Goal: Transaction & Acquisition: Purchase product/service

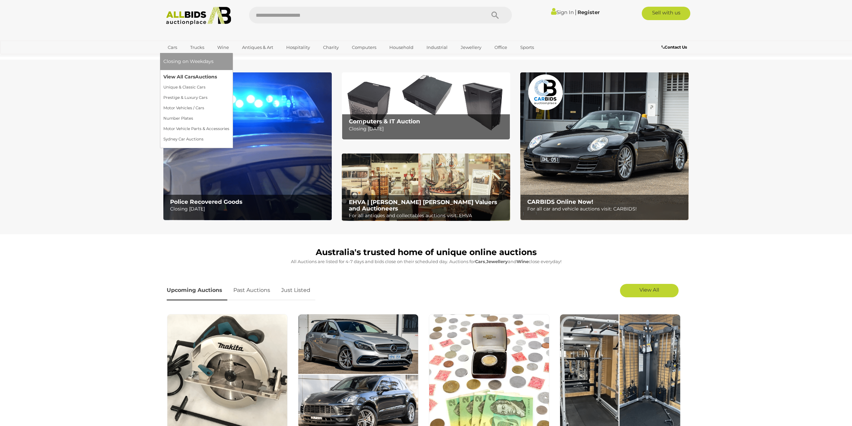
click at [186, 74] on link "View All Cars Auctions" at bounding box center [196, 77] width 66 height 10
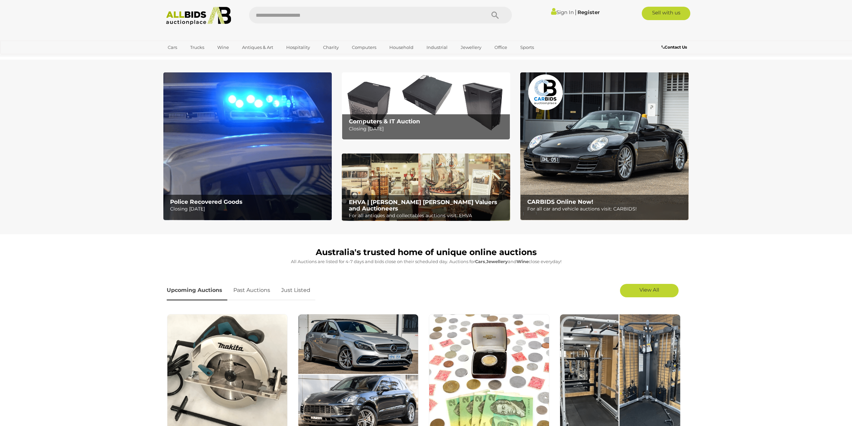
drag, startPoint x: 523, startPoint y: 77, endPoint x: 793, endPoint y: 132, distance: 275.1
click at [812, 143] on section "Police Recovered Goods Closing Tuesday 16th September Computers & IT Auction Cl…" at bounding box center [426, 147] width 852 height 174
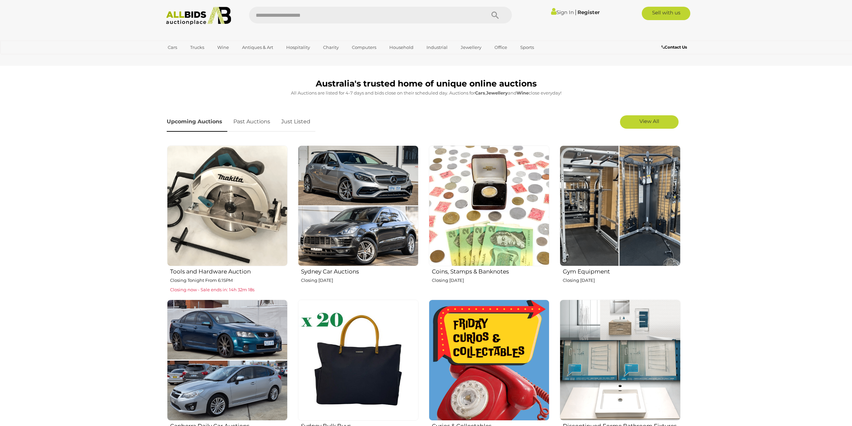
scroll to position [268, 0]
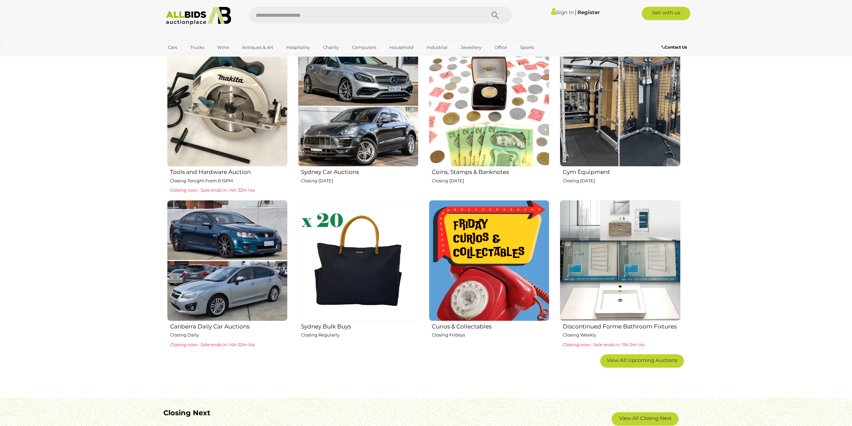
drag, startPoint x: 591, startPoint y: 128, endPoint x: 779, endPoint y: 236, distance: 216.4
click at [779, 236] on section "Australia's trusted home of unique online auctions All Auctions are listed for …" at bounding box center [426, 178] width 852 height 424
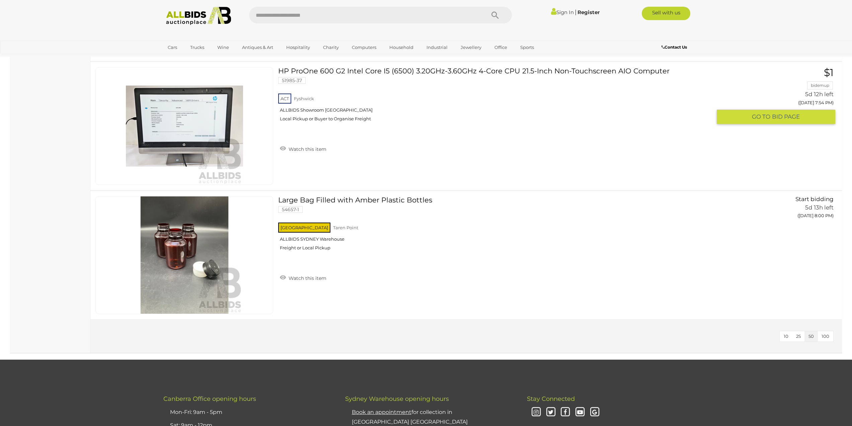
scroll to position [2310, 0]
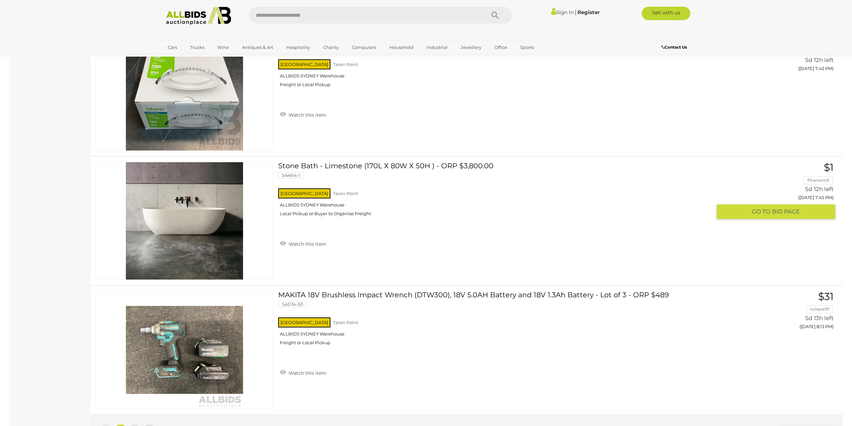
scroll to position [6362, 0]
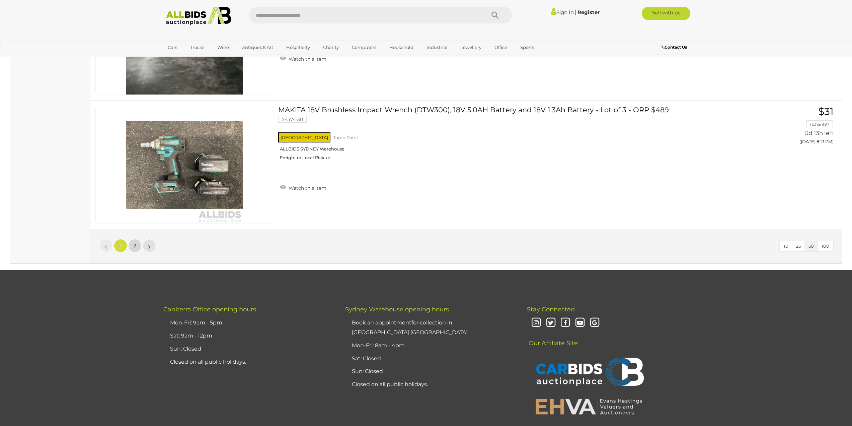
click at [137, 247] on link "2" at bounding box center [134, 245] width 13 height 13
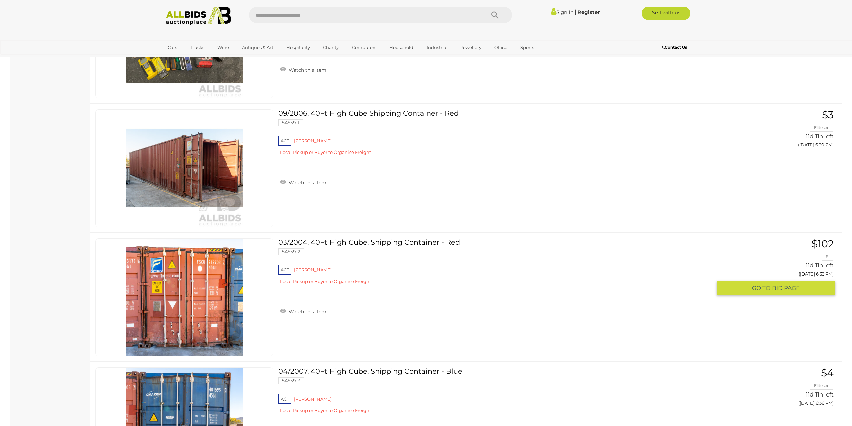
scroll to position [938, 0]
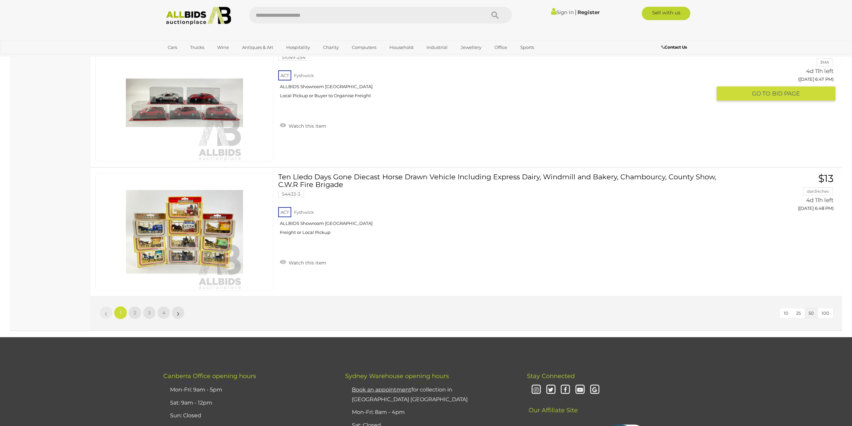
scroll to position [6462, 0]
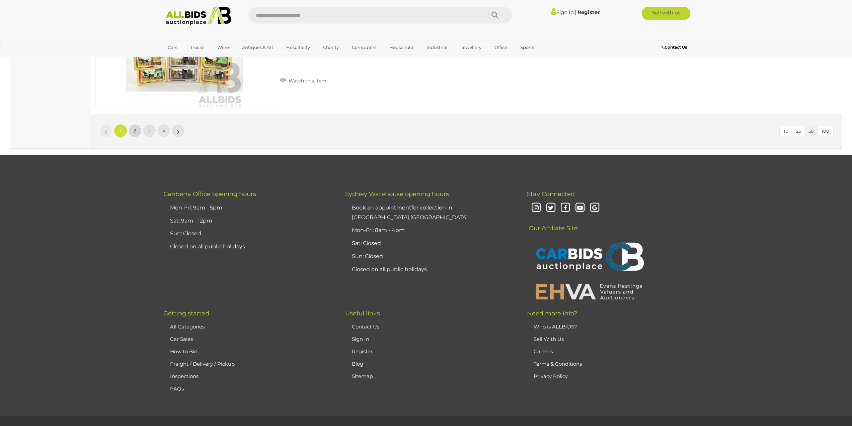
click at [136, 130] on span "2" at bounding box center [135, 131] width 3 height 6
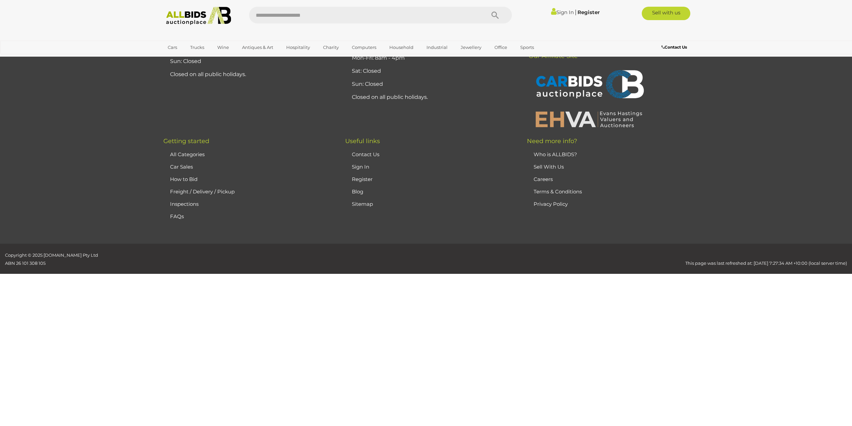
scroll to position [64, 0]
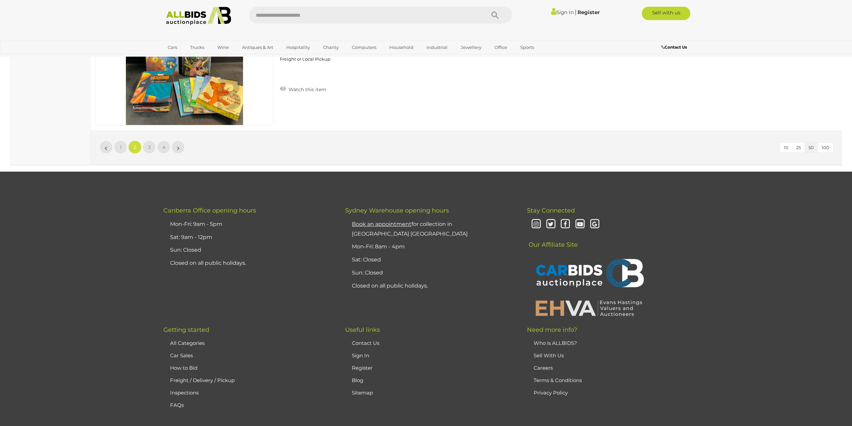
scroll to position [6459, 0]
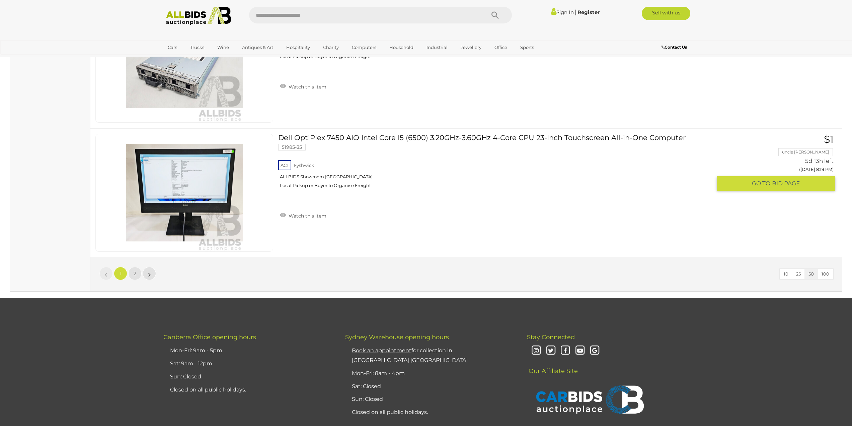
scroll to position [6395, 0]
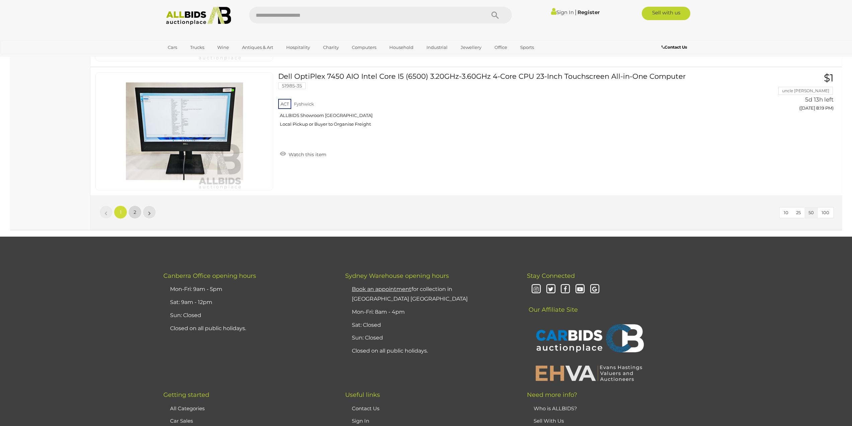
click at [136, 213] on link "2" at bounding box center [134, 211] width 13 height 13
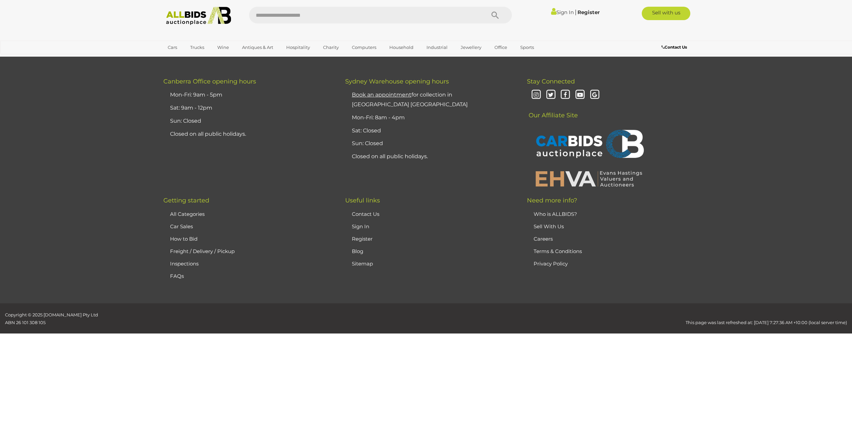
scroll to position [78, 0]
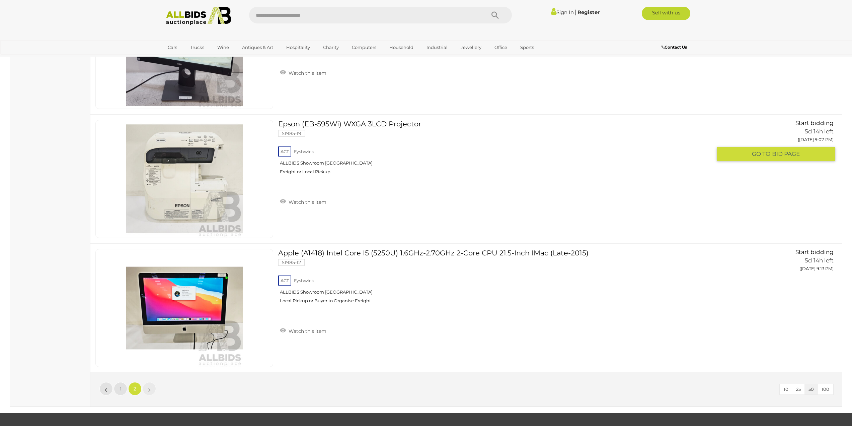
scroll to position [3326, 0]
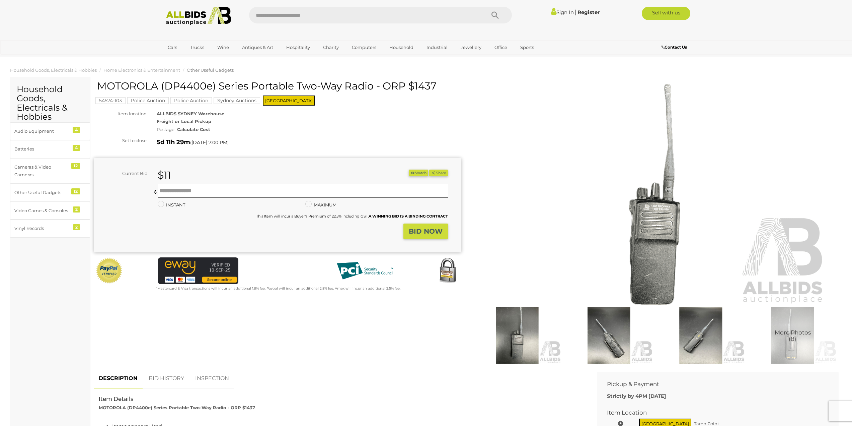
click at [656, 215] on img at bounding box center [654, 194] width 343 height 221
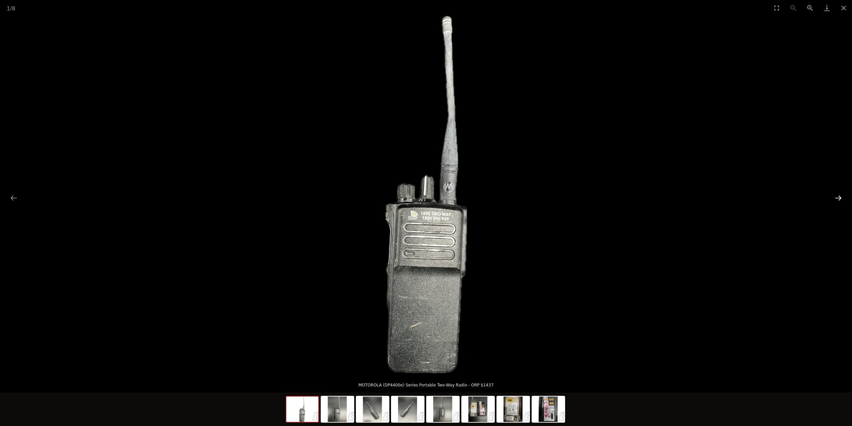
click at [839, 198] on button "Next slide" at bounding box center [838, 197] width 14 height 13
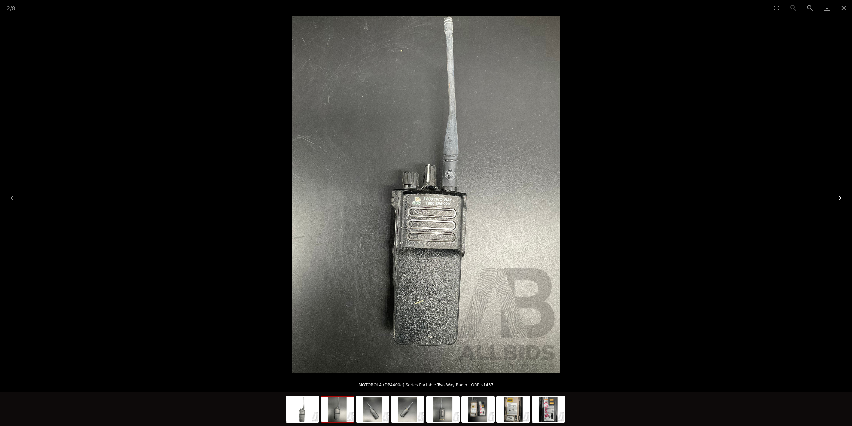
click at [839, 198] on button "Next slide" at bounding box center [838, 197] width 14 height 13
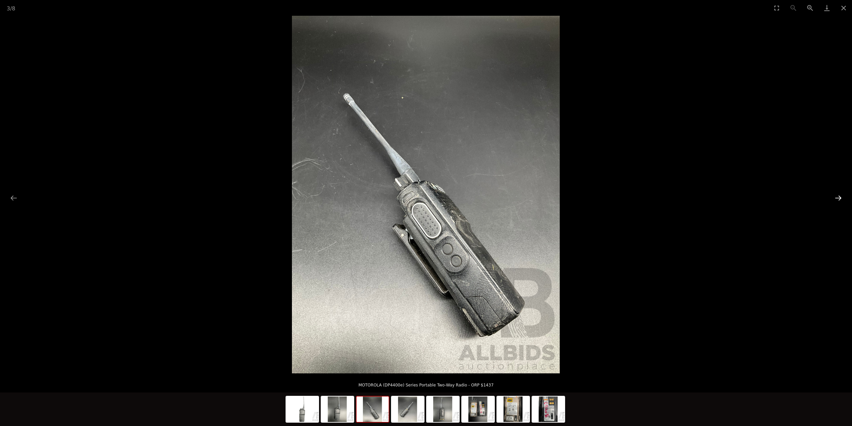
click at [838, 198] on button "Next slide" at bounding box center [838, 197] width 14 height 13
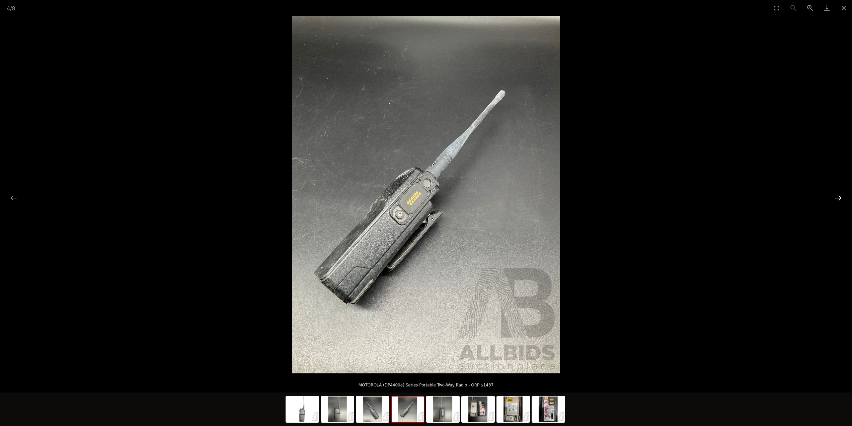
click at [838, 198] on button "Next slide" at bounding box center [838, 197] width 14 height 13
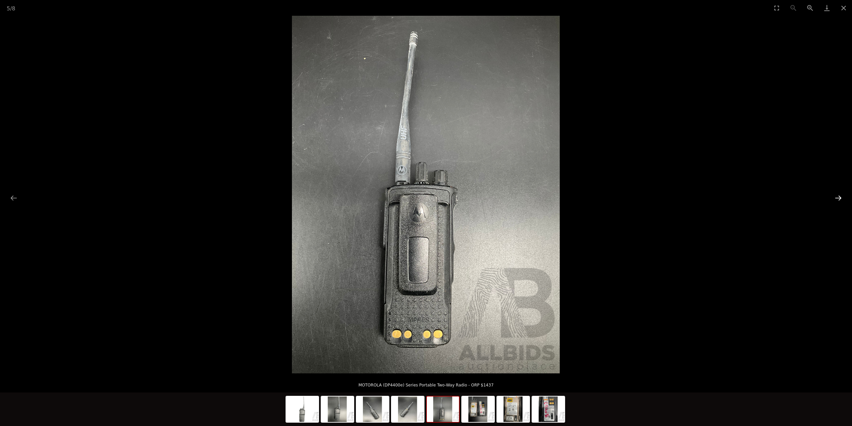
click at [838, 198] on button "Next slide" at bounding box center [838, 197] width 14 height 13
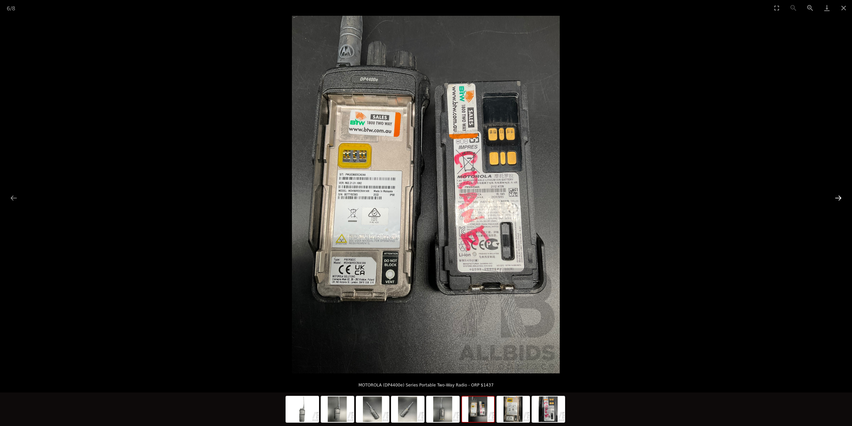
click at [838, 198] on button "Next slide" at bounding box center [838, 197] width 14 height 13
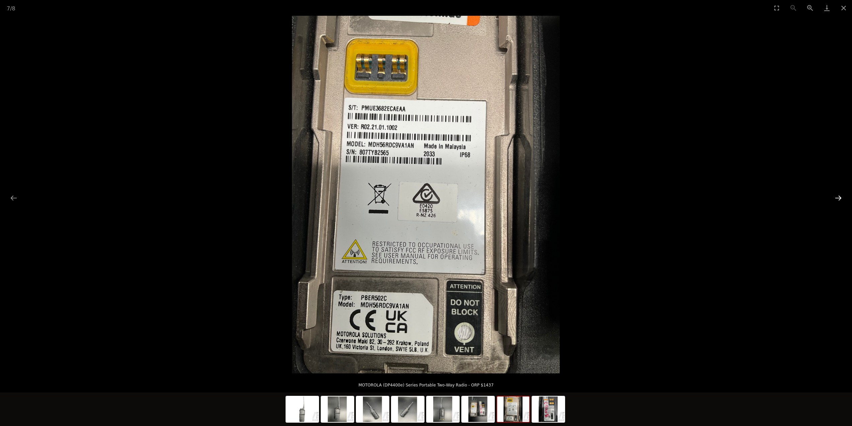
click at [838, 198] on button "Next slide" at bounding box center [838, 197] width 14 height 13
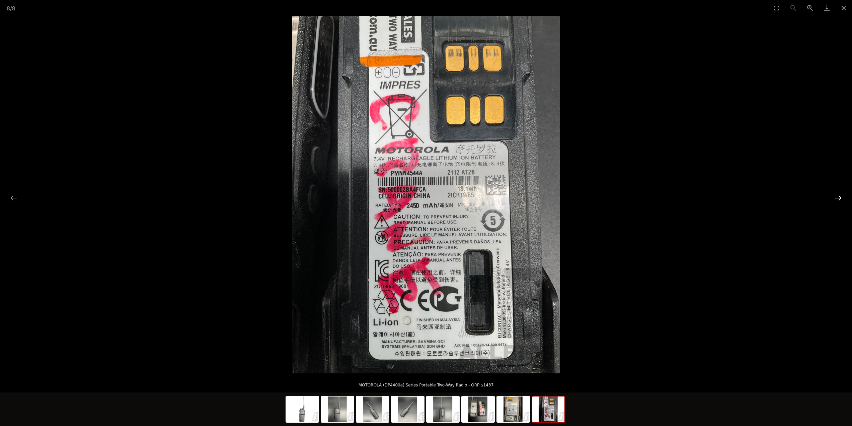
click at [838, 198] on button "Next slide" at bounding box center [838, 197] width 14 height 13
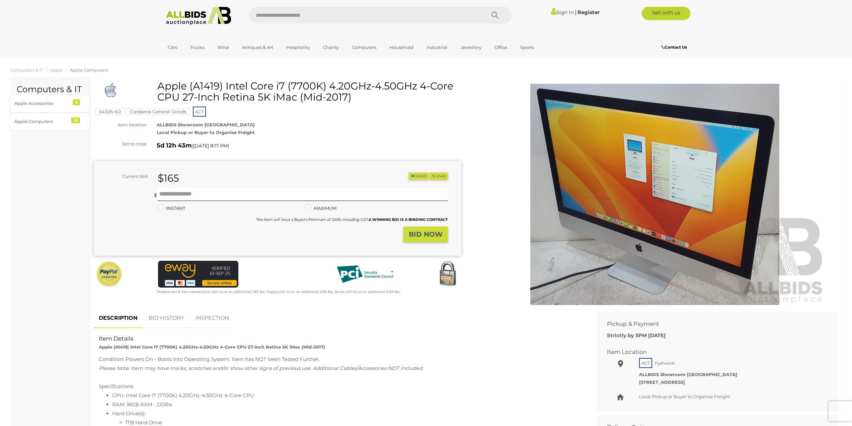
click at [692, 170] on img at bounding box center [654, 194] width 343 height 221
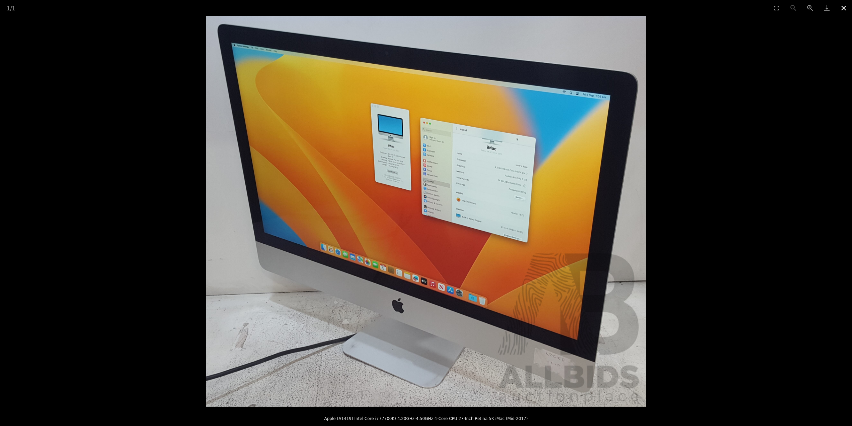
click at [844, 5] on button "Close gallery" at bounding box center [843, 8] width 17 height 16
